Goal: Transaction & Acquisition: Purchase product/service

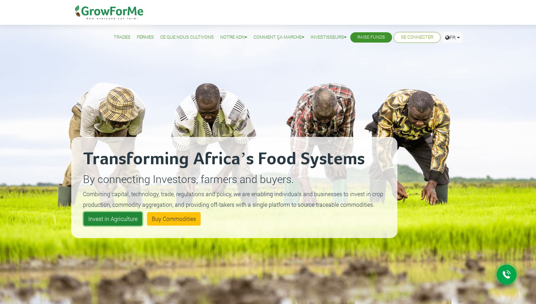
click at [129, 216] on link "Invest in Agriculture" at bounding box center [113, 218] width 59 height 13
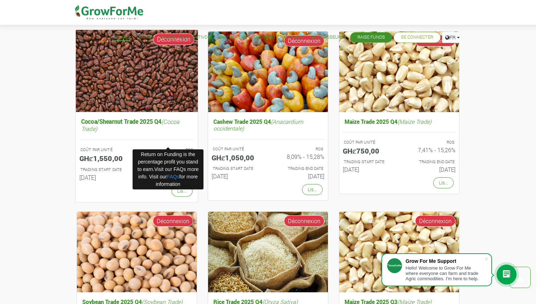
scroll to position [445, 0]
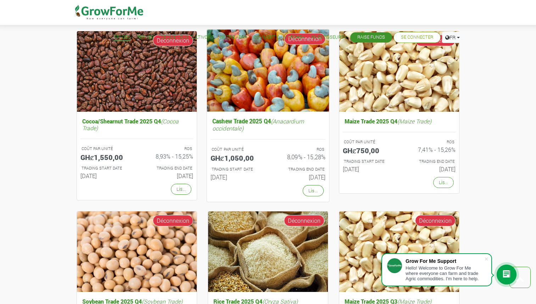
click at [265, 165] on div "TRADING START DATE 01st Oct 2025" at bounding box center [236, 174] width 63 height 18
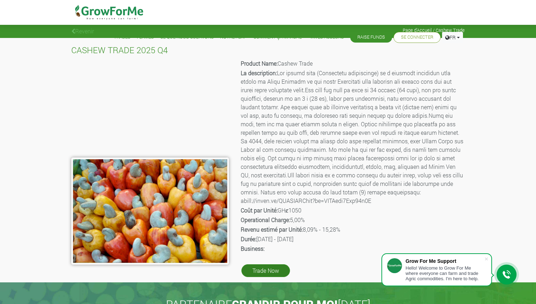
click at [272, 275] on link "Trade Now" at bounding box center [266, 270] width 49 height 13
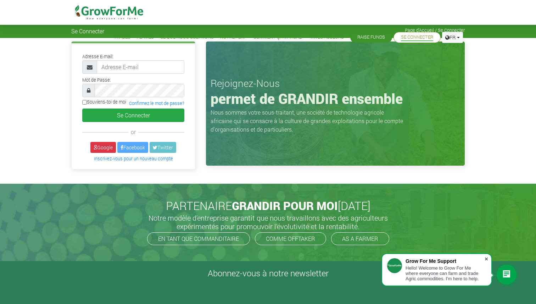
click at [488, 259] on span at bounding box center [486, 258] width 7 height 7
